Goal: Transaction & Acquisition: Purchase product/service

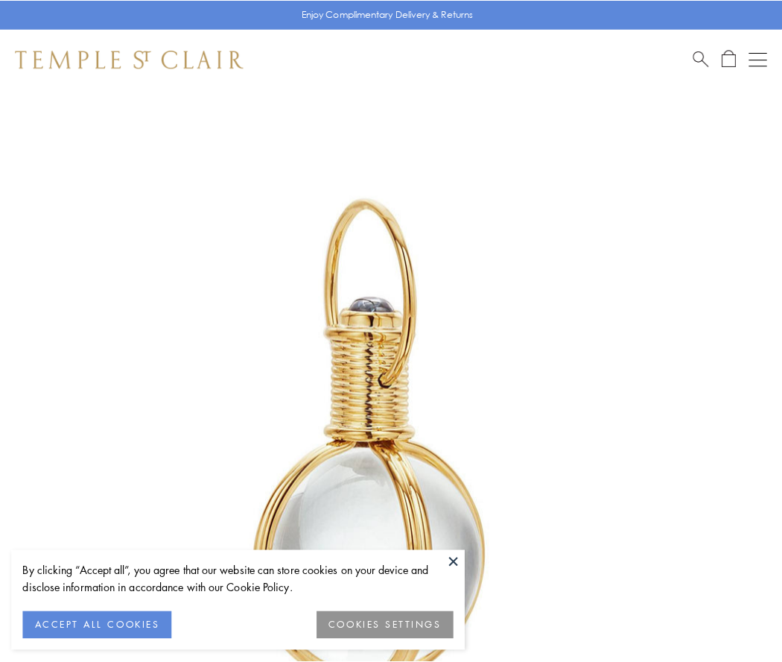
scroll to position [389, 0]
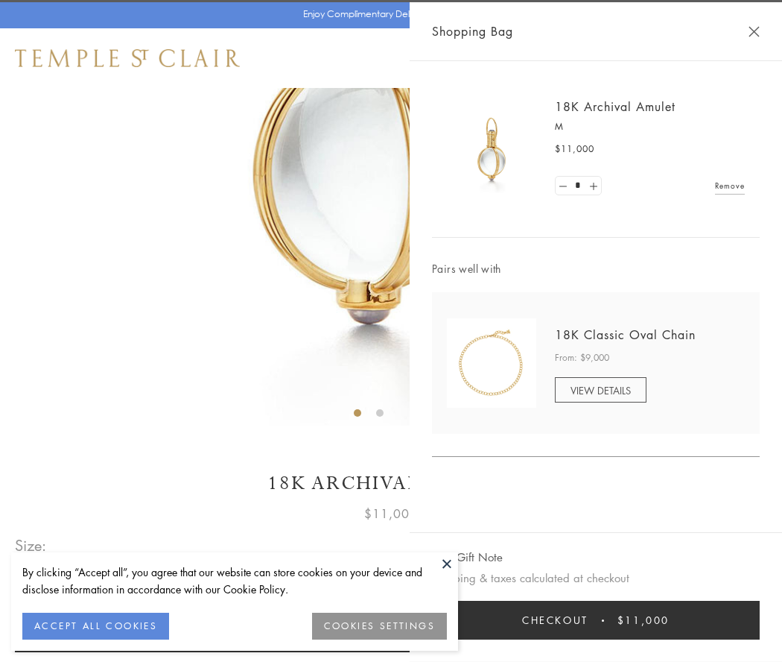
click at [596, 620] on button "Checkout $11,000" at bounding box center [596, 620] width 328 height 39
